Goal: Task Accomplishment & Management: Complete application form

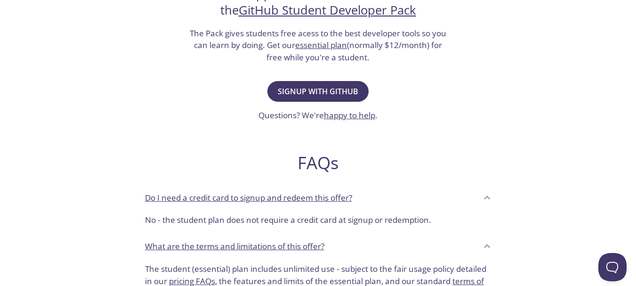
scroll to position [218, 0]
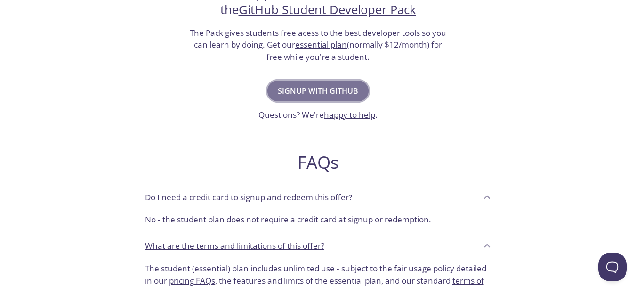
click at [330, 92] on span "Signup with GitHub" at bounding box center [318, 90] width 80 height 13
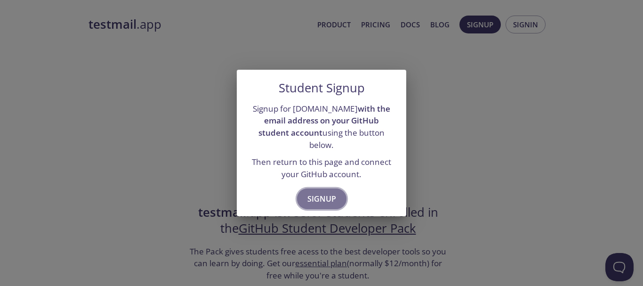
click at [320, 193] on span "Signup" at bounding box center [321, 198] width 29 height 13
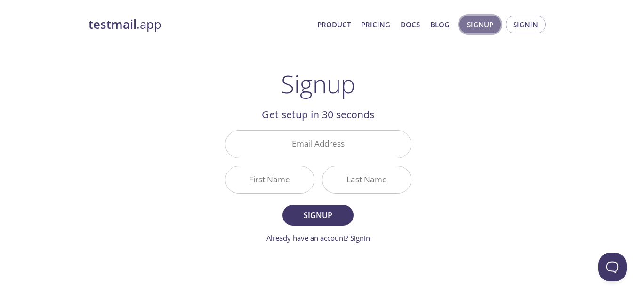
click at [491, 20] on span "Signup" at bounding box center [480, 24] width 26 height 12
click at [526, 24] on span "Signin" at bounding box center [525, 24] width 25 height 12
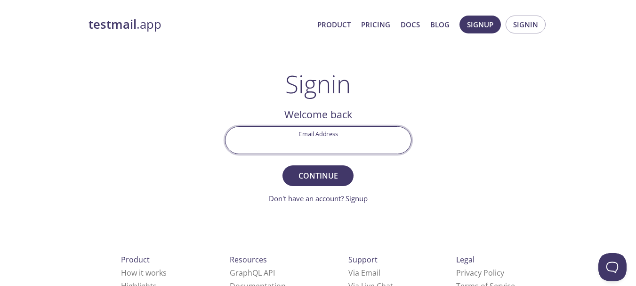
click at [337, 143] on input "Email Address" at bounding box center [317, 140] width 185 height 27
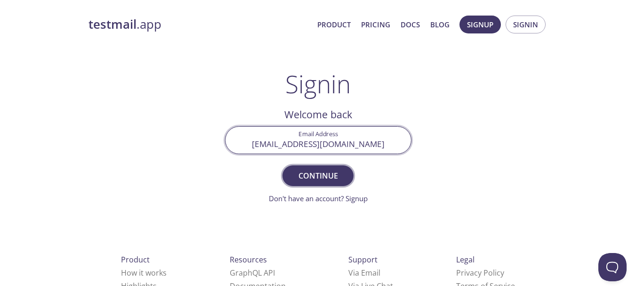
type input "[EMAIL_ADDRESS][DOMAIN_NAME]"
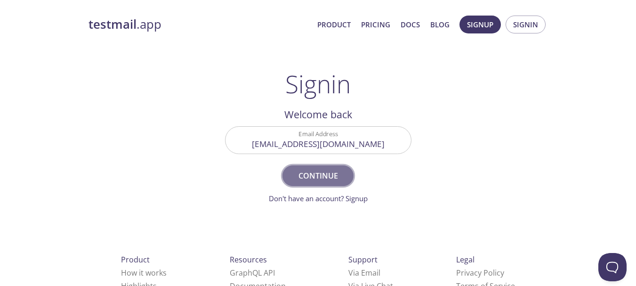
click at [331, 171] on span "Continue" at bounding box center [318, 175] width 50 height 13
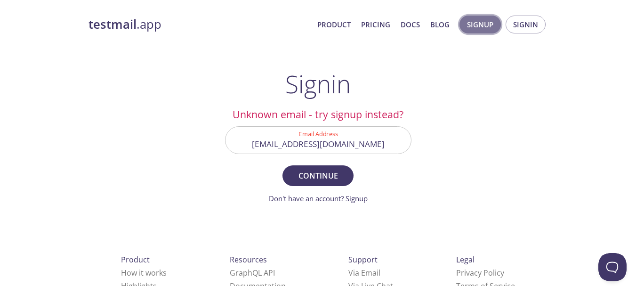
click at [479, 20] on span "Signup" at bounding box center [480, 24] width 26 height 12
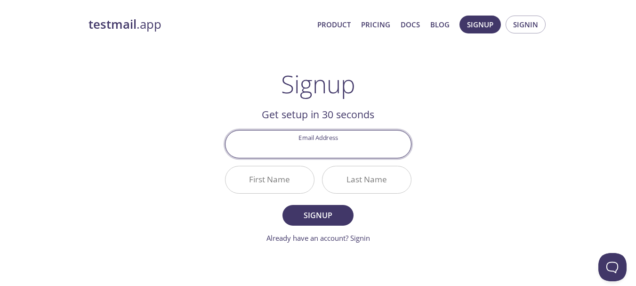
click at [318, 133] on input "Email Address" at bounding box center [317, 143] width 185 height 27
type input "//importthefunctionsyouneedfromthesdksyouneedimport{initializeapp}from"firebase…"
type input "[EMAIL_ADDRESS][DOMAIN_NAME]"
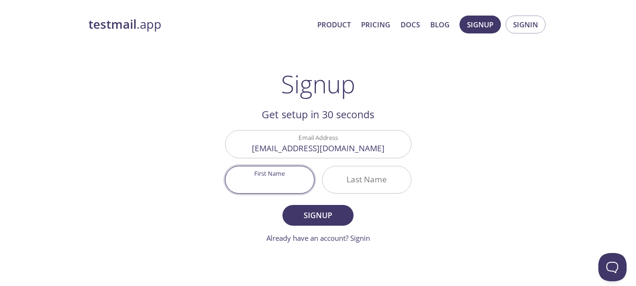
click at [274, 185] on input "First Name" at bounding box center [269, 179] width 88 height 27
type input "[PERSON_NAME]"
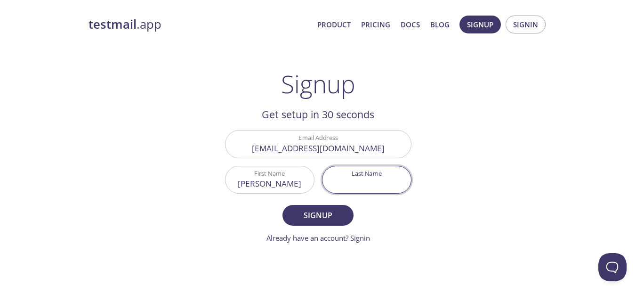
click at [339, 177] on input "Last Name" at bounding box center [366, 179] width 88 height 27
type input "Pabasara"
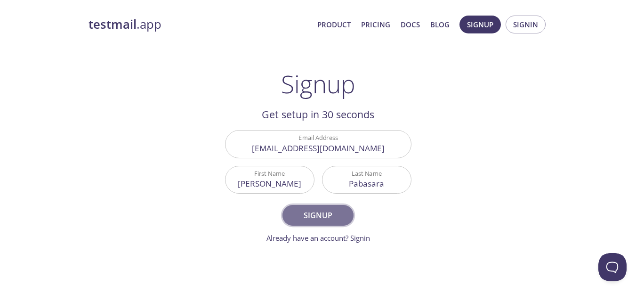
click at [328, 212] on span "Signup" at bounding box center [318, 214] width 50 height 13
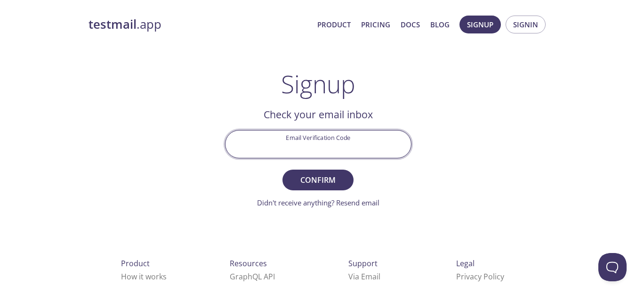
click at [328, 150] on input "Email Verification Code" at bounding box center [317, 143] width 185 height 27
type input "WHXCP5C"
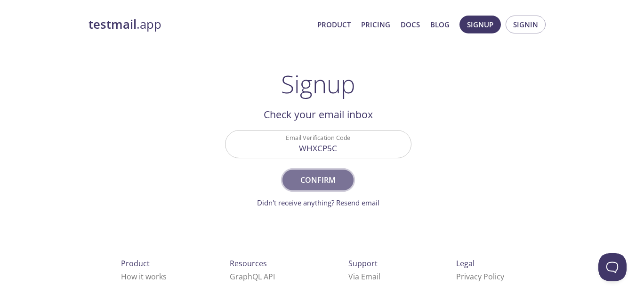
click at [337, 177] on span "Confirm" at bounding box center [318, 179] width 50 height 13
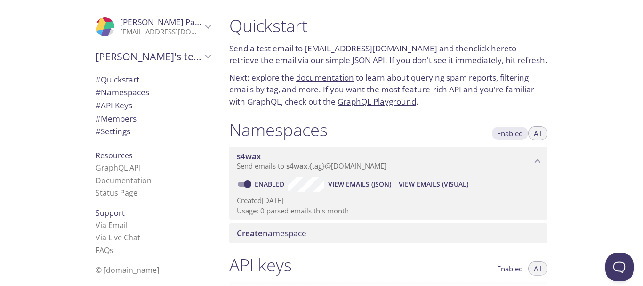
click at [518, 133] on span "Enabled" at bounding box center [510, 133] width 26 height 0
click at [539, 133] on span "All" at bounding box center [538, 133] width 8 height 0
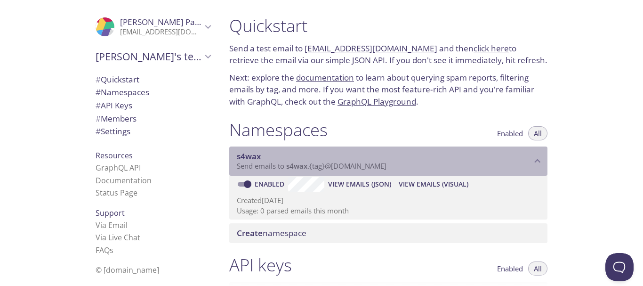
click at [457, 167] on p "Send emails to s4wax . {tag} @inbox.testmail.app" at bounding box center [384, 165] width 295 height 9
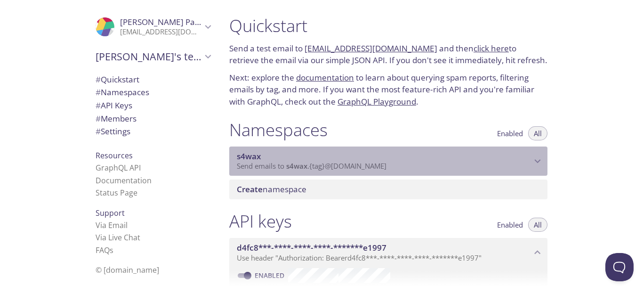
click at [457, 167] on p "Send emails to s4wax . {tag} @inbox.testmail.app" at bounding box center [384, 165] width 295 height 9
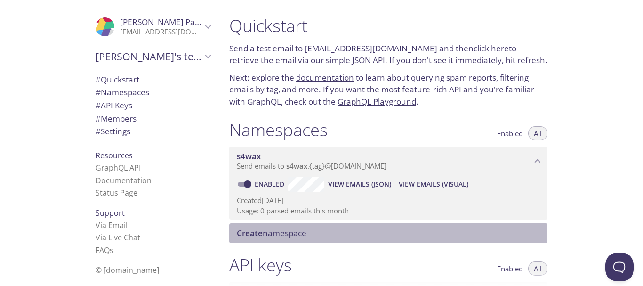
click at [393, 237] on span "Create namespace" at bounding box center [390, 233] width 307 height 10
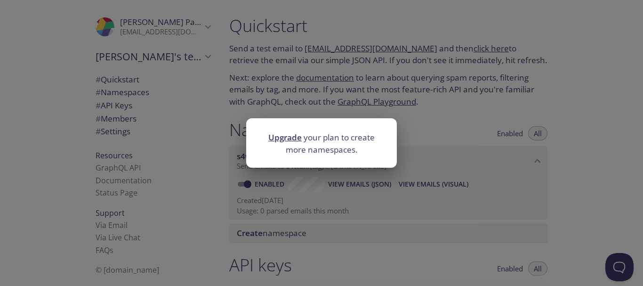
click at [428, 183] on div "Upgrade your plan to create more namespaces." at bounding box center [321, 143] width 643 height 286
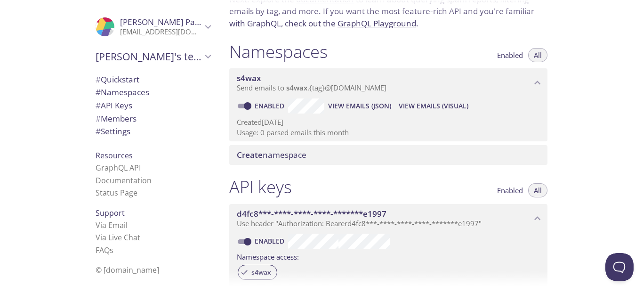
scroll to position [143, 0]
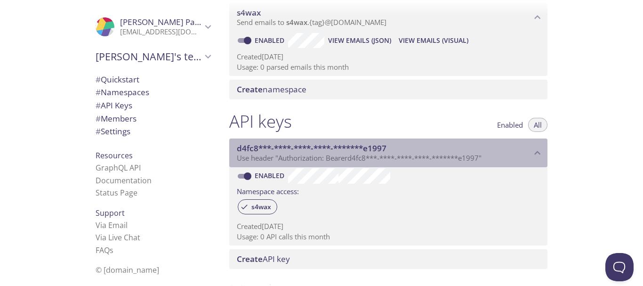
click at [529, 147] on span "d4fc8***-****-****-****-*******e1997" at bounding box center [384, 148] width 295 height 10
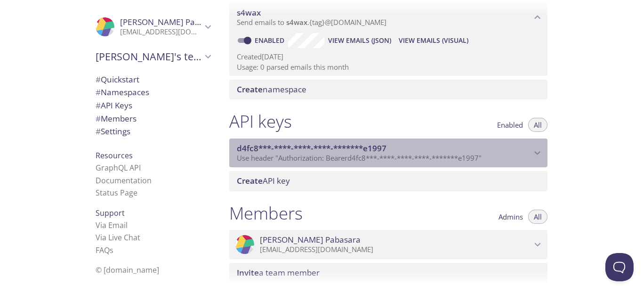
click at [529, 147] on span "d4fc8***-****-****-****-*******e1997" at bounding box center [384, 148] width 295 height 10
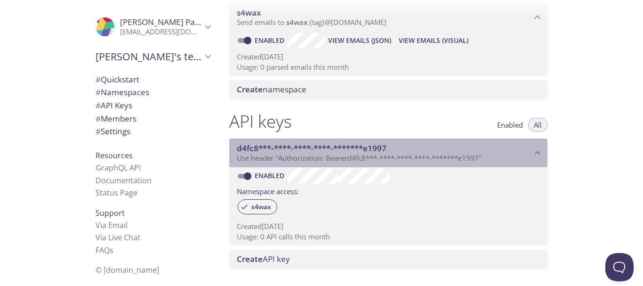
click at [431, 167] on div "d4fc8***-****-****-****-*******e1997 Use header "Authorization: Bearer d4fc8***…" at bounding box center [388, 152] width 318 height 29
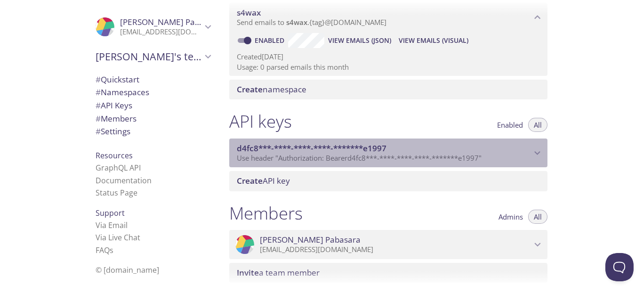
click at [431, 167] on div "d4fc8***-****-****-****-*******e1997 Use header "Authorization: Bearer d4fc8***…" at bounding box center [388, 152] width 318 height 29
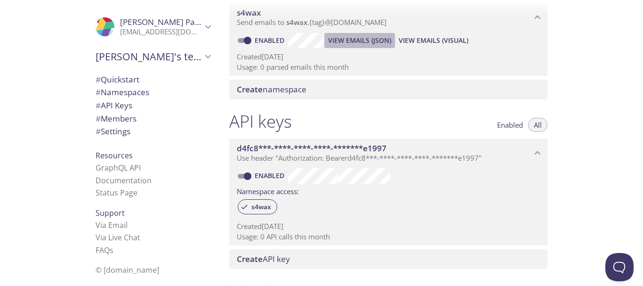
click at [371, 35] on span "View Emails (JSON)" at bounding box center [359, 40] width 63 height 11
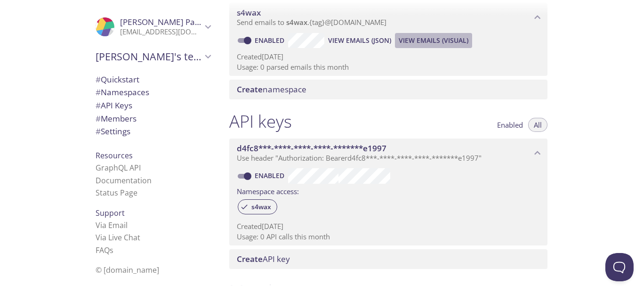
click at [425, 37] on span "View Emails (Visual)" at bounding box center [433, 40] width 70 height 11
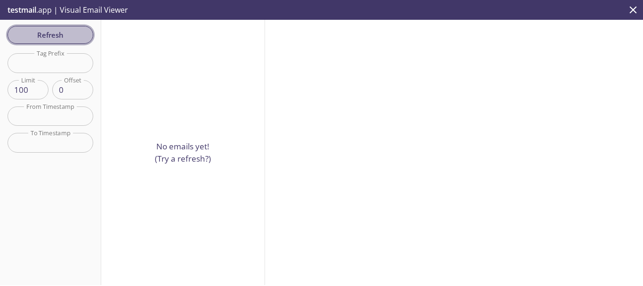
click at [42, 32] on span "Refresh" at bounding box center [50, 35] width 71 height 12
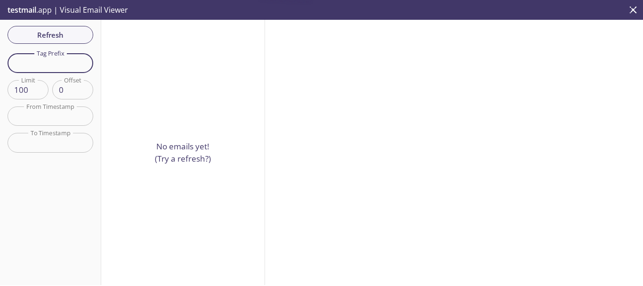
click at [47, 67] on input "text" at bounding box center [51, 62] width 86 height 19
click at [58, 116] on input "text" at bounding box center [51, 115] width 86 height 19
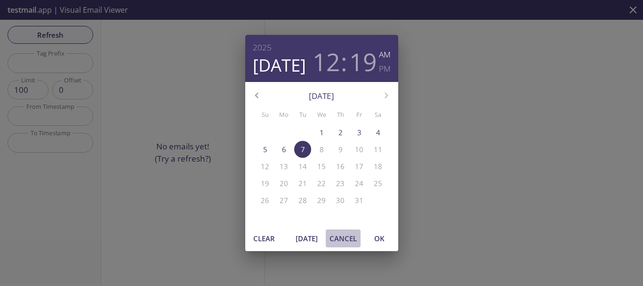
click at [349, 236] on span "Cancel" at bounding box center [342, 238] width 27 height 12
